Goal: Information Seeking & Learning: Learn about a topic

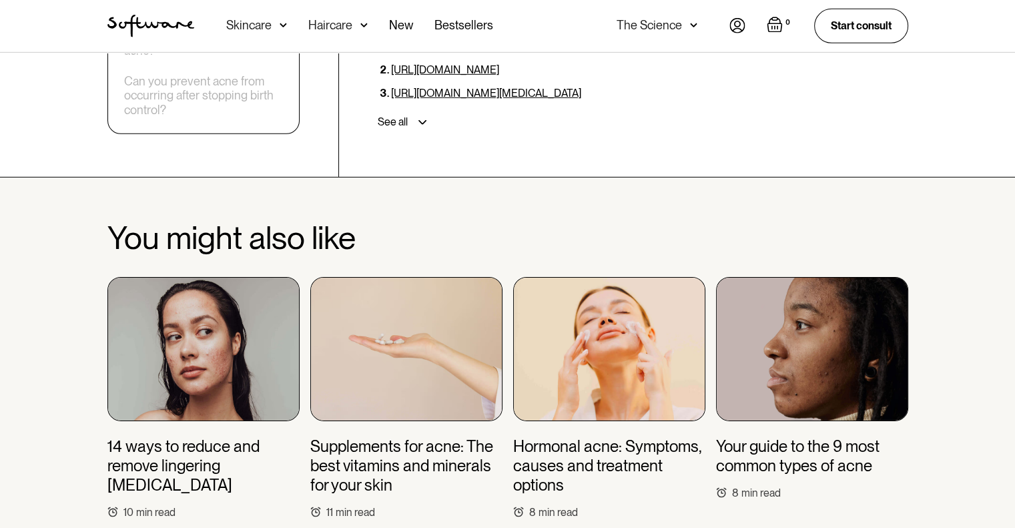
scroll to position [4257, 0]
click at [173, 333] on img at bounding box center [203, 349] width 192 height 144
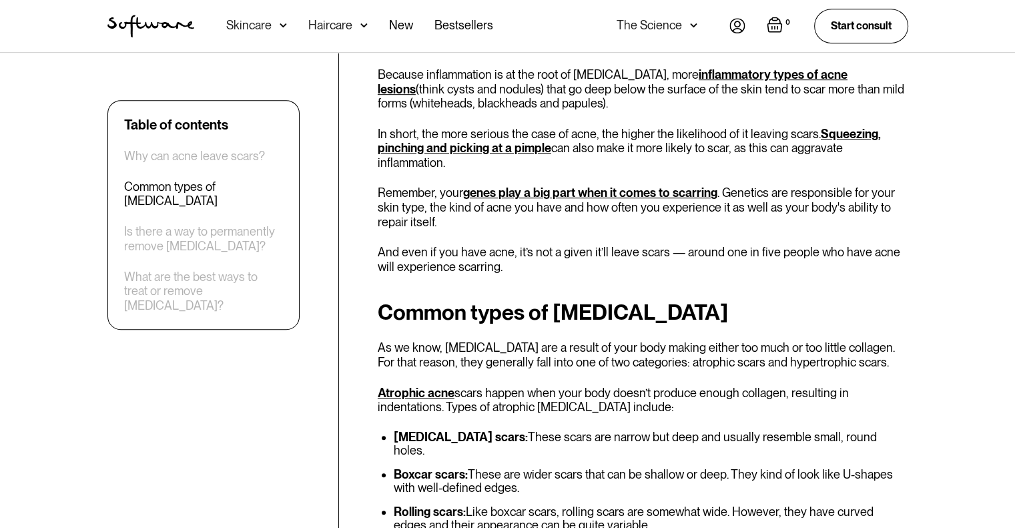
scroll to position [989, 0]
